Goal: Navigation & Orientation: Find specific page/section

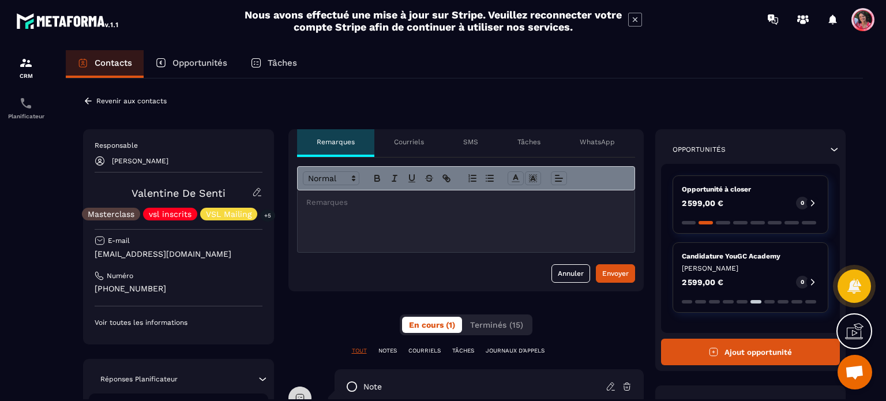
click at [181, 57] on div "Opportunités" at bounding box center [191, 64] width 95 height 28
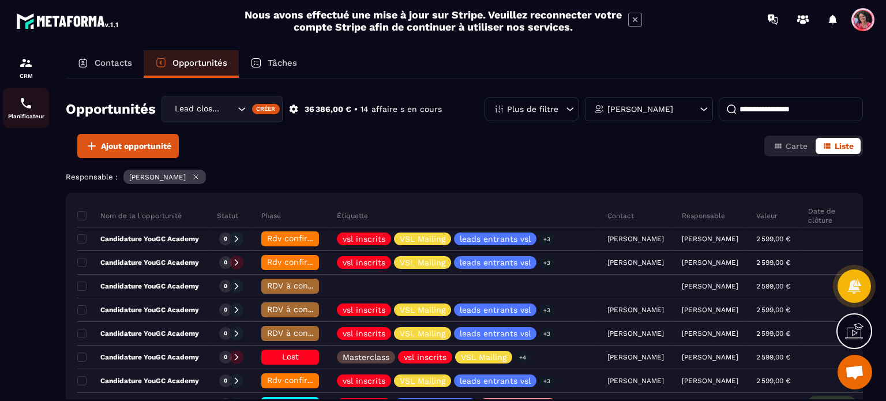
drag, startPoint x: 16, startPoint y: 115, endPoint x: 40, endPoint y: 124, distance: 25.9
click at [16, 115] on p "Planificateur" at bounding box center [26, 116] width 46 height 6
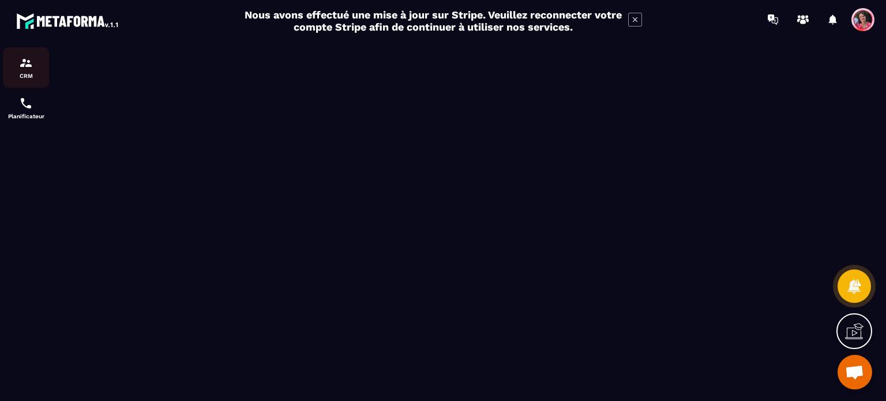
click at [12, 59] on div "CRM" at bounding box center [26, 67] width 46 height 23
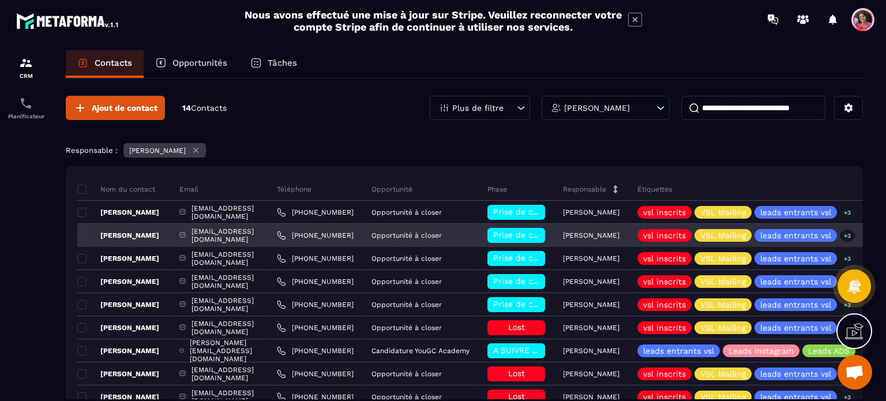
click at [134, 231] on p "[PERSON_NAME]" at bounding box center [118, 235] width 82 height 9
